Goal: Task Accomplishment & Management: Manage account settings

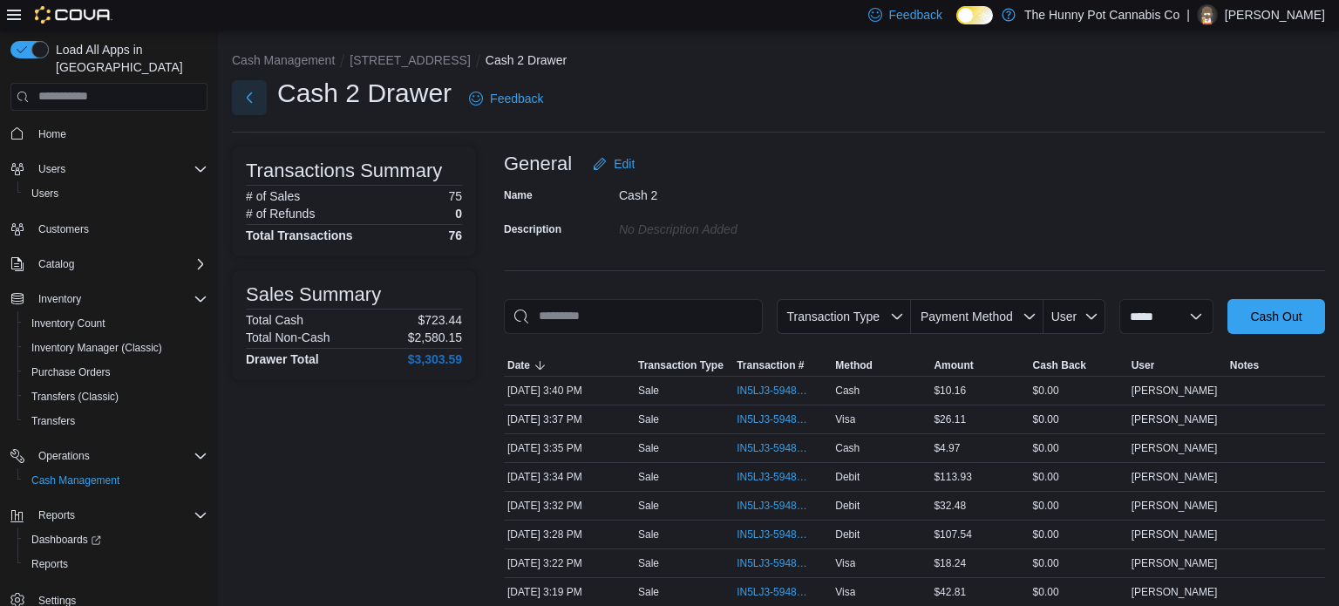
click at [254, 97] on button "Next" at bounding box center [249, 97] width 35 height 35
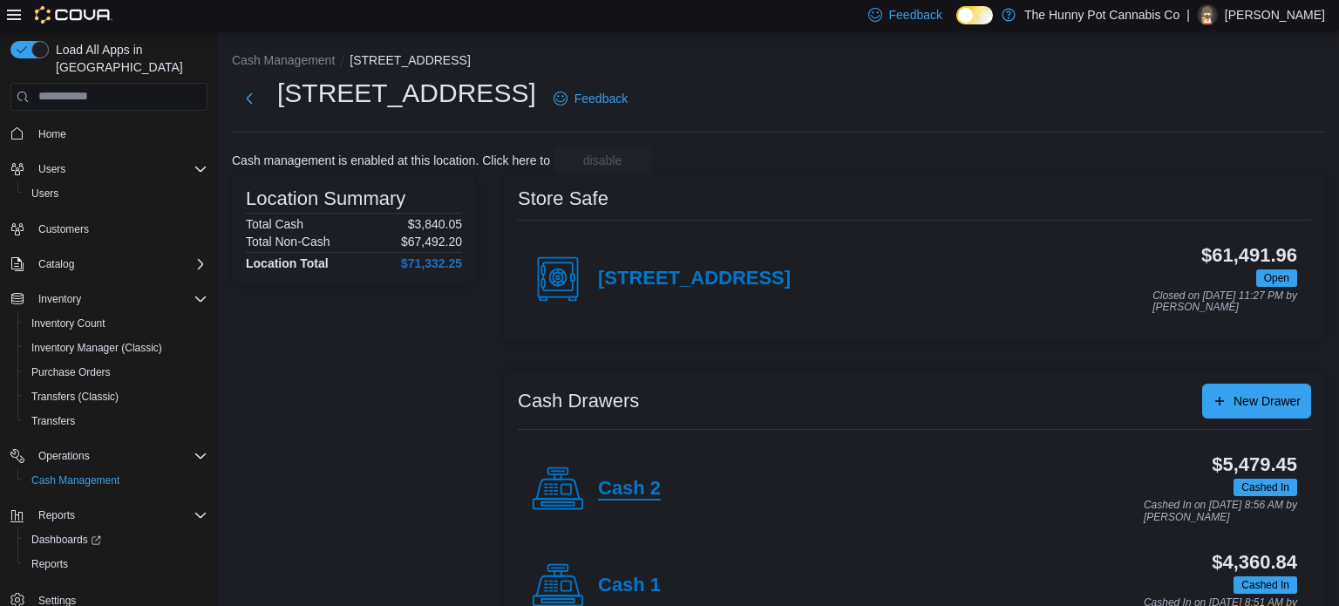
click at [639, 499] on h4 "Cash 2" at bounding box center [629, 489] width 63 height 23
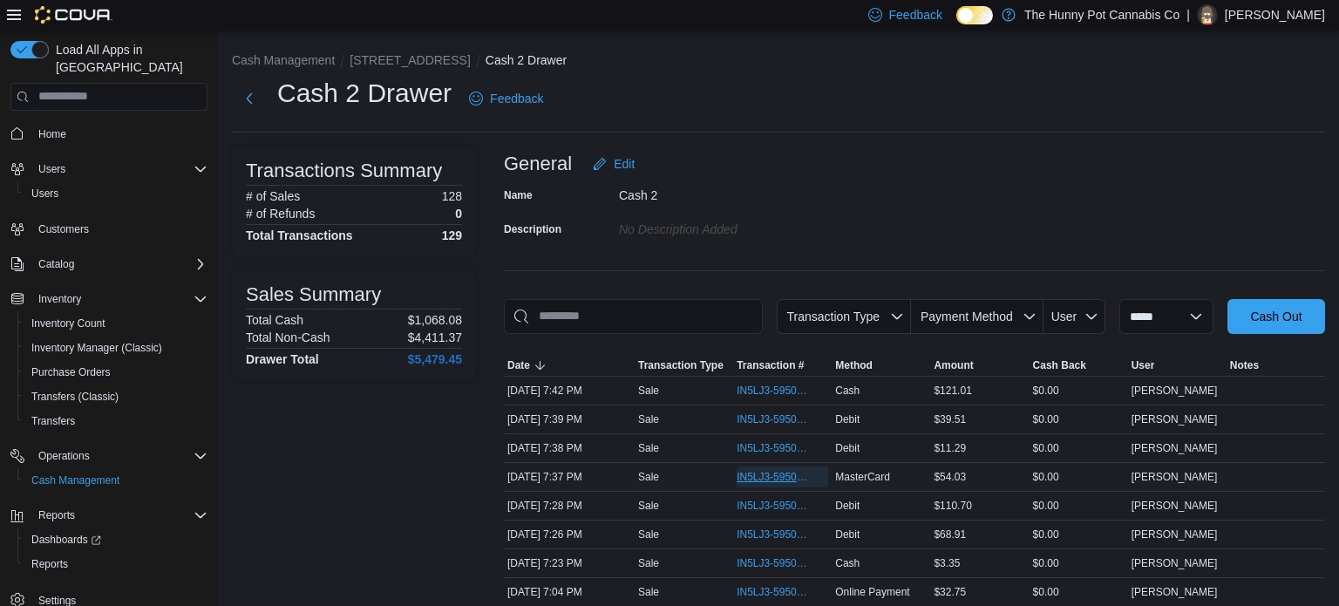
click at [772, 481] on span "IN5LJ3-5950735" at bounding box center [774, 477] width 74 height 14
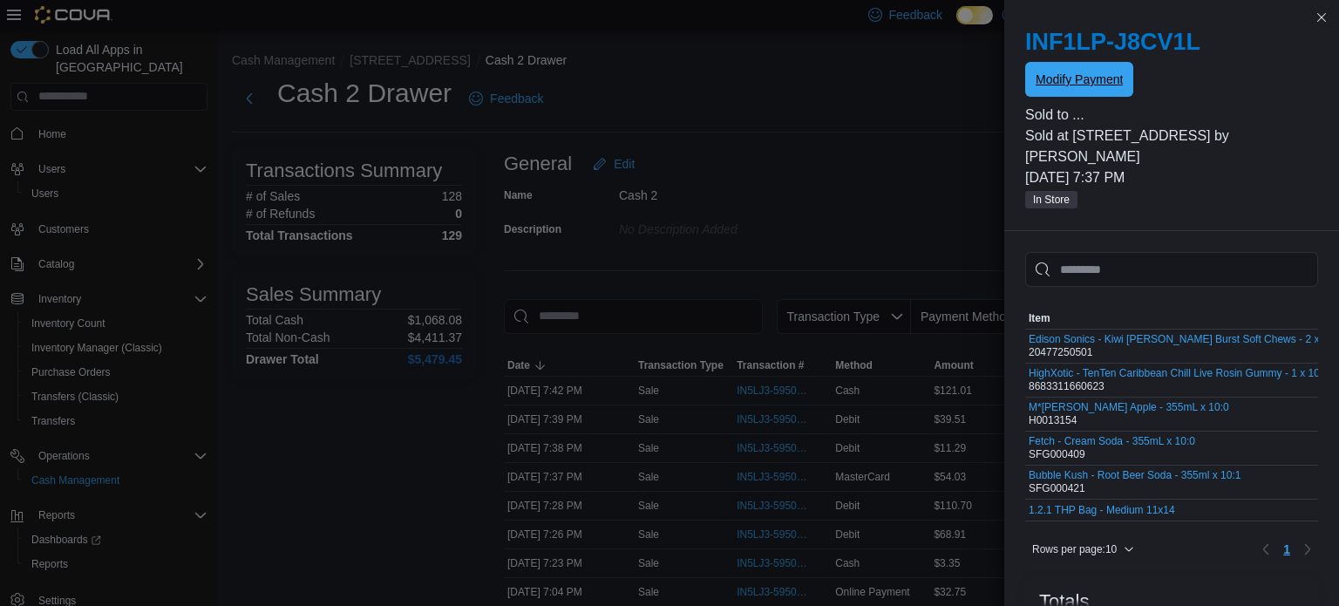
click at [1101, 78] on span "Modify Payment" at bounding box center [1079, 79] width 87 height 17
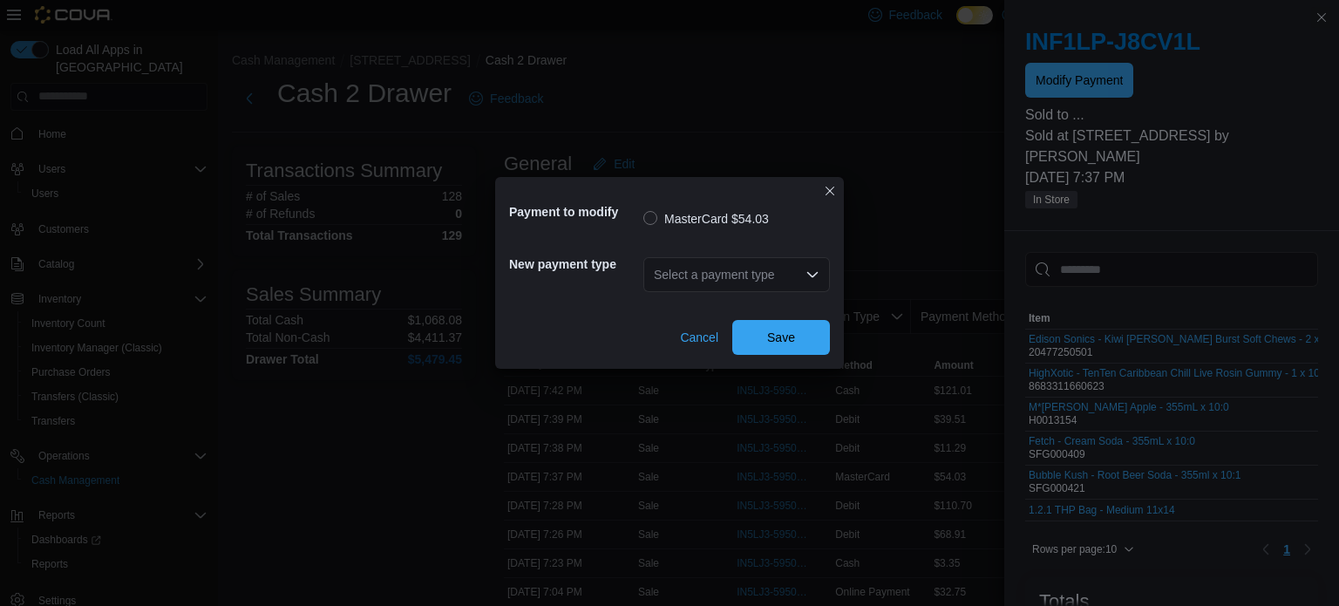
click at [694, 284] on div "Select a payment type" at bounding box center [736, 274] width 187 height 35
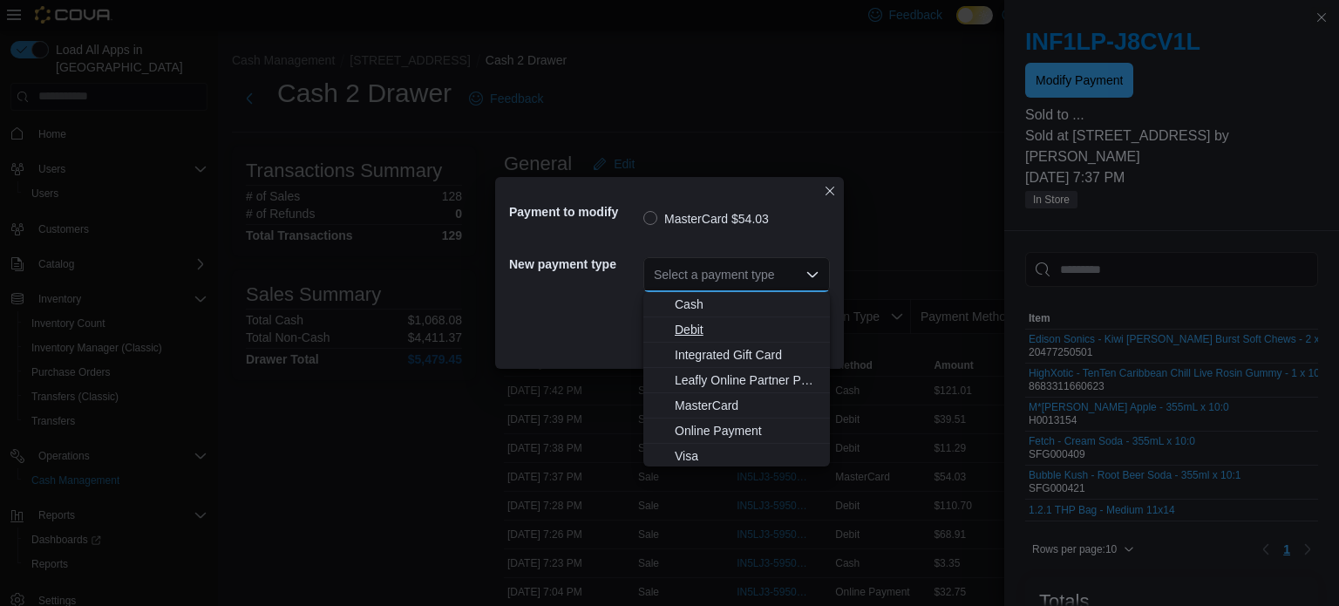
click at [687, 327] on span "Debit" at bounding box center [747, 329] width 145 height 17
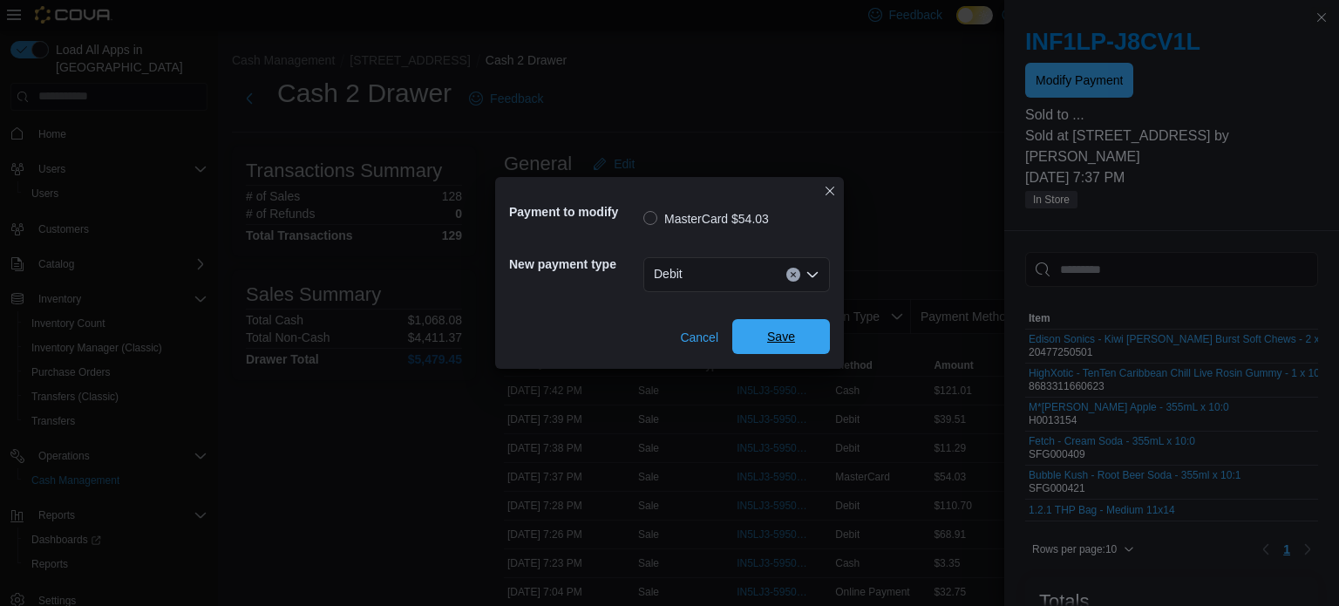
click at [778, 343] on span "Save" at bounding box center [781, 336] width 28 height 17
